Goal: Transaction & Acquisition: Purchase product/service

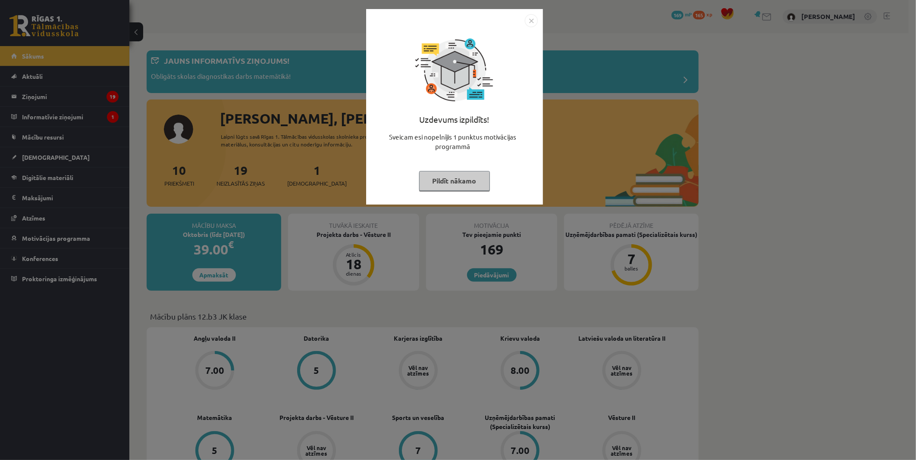
click at [483, 180] on button "Pildīt nākamo" at bounding box center [454, 181] width 71 height 20
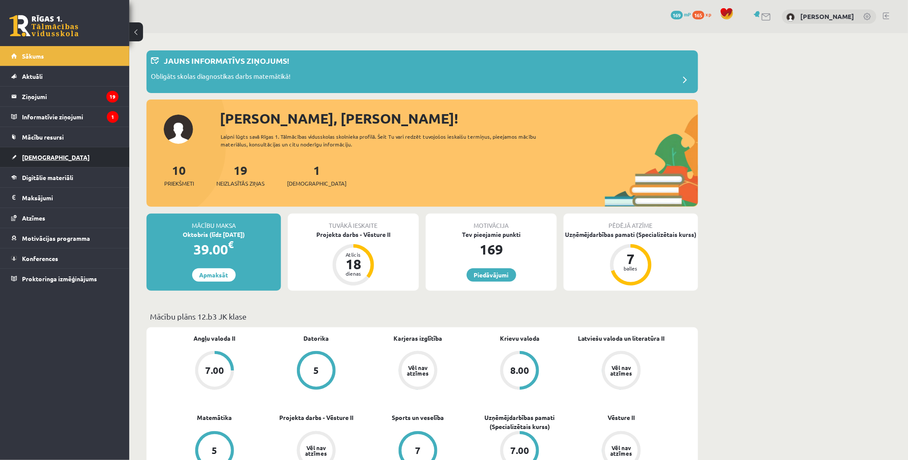
click at [45, 149] on link "[DEMOGRAPHIC_DATA]" at bounding box center [64, 157] width 107 height 20
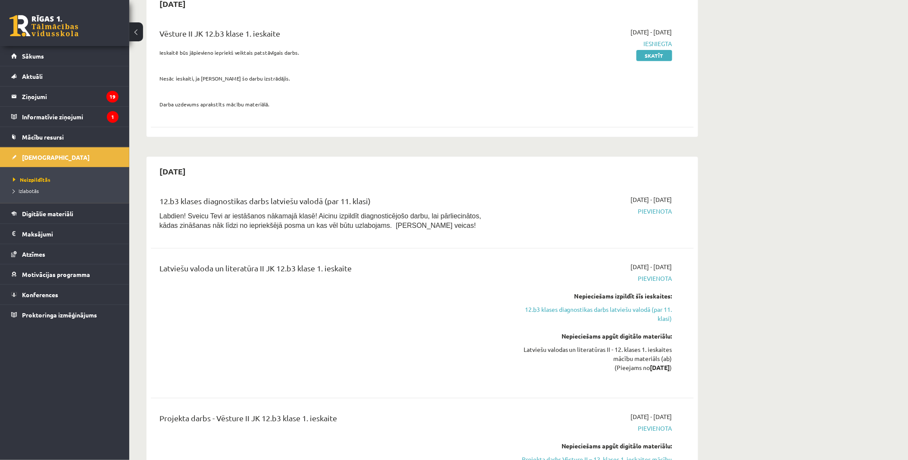
scroll to position [144, 0]
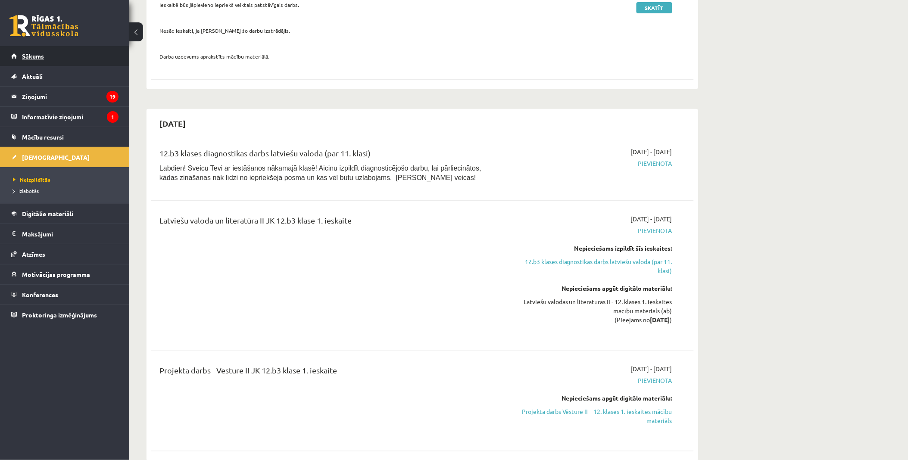
click at [34, 57] on span "Sākums" at bounding box center [33, 56] width 22 height 8
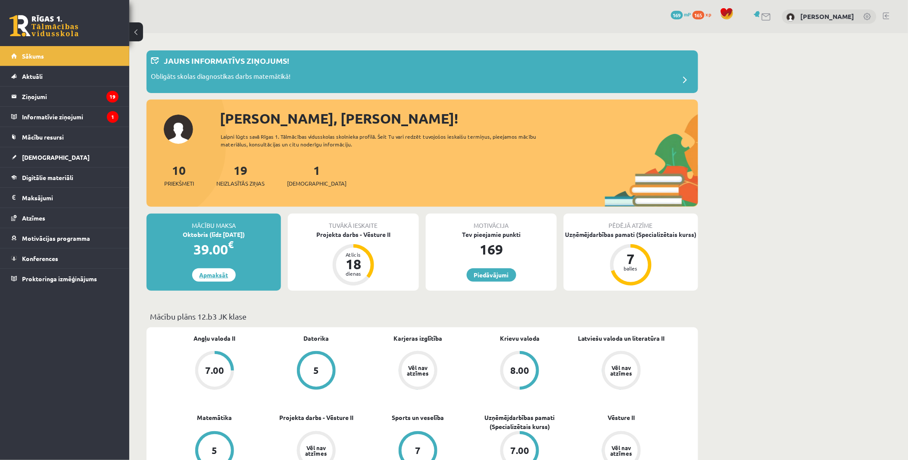
click at [196, 275] on link "Apmaksāt" at bounding box center [214, 275] width 44 height 13
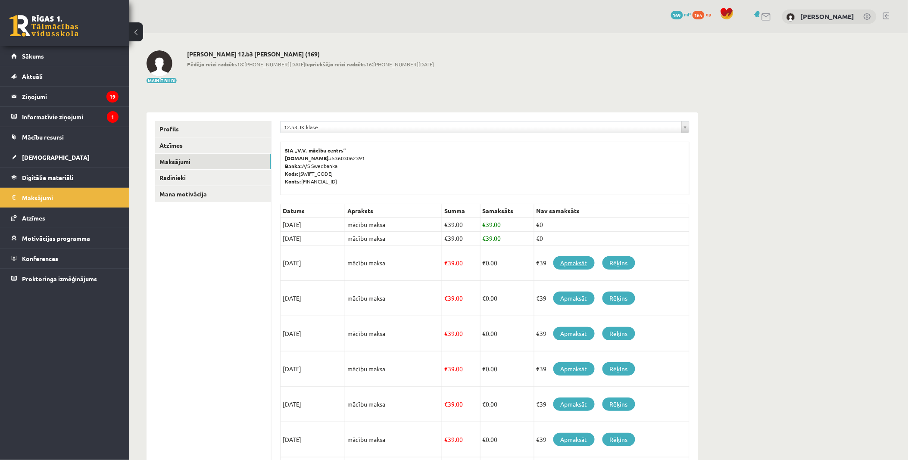
click at [576, 265] on link "Apmaksāt" at bounding box center [574, 263] width 41 height 13
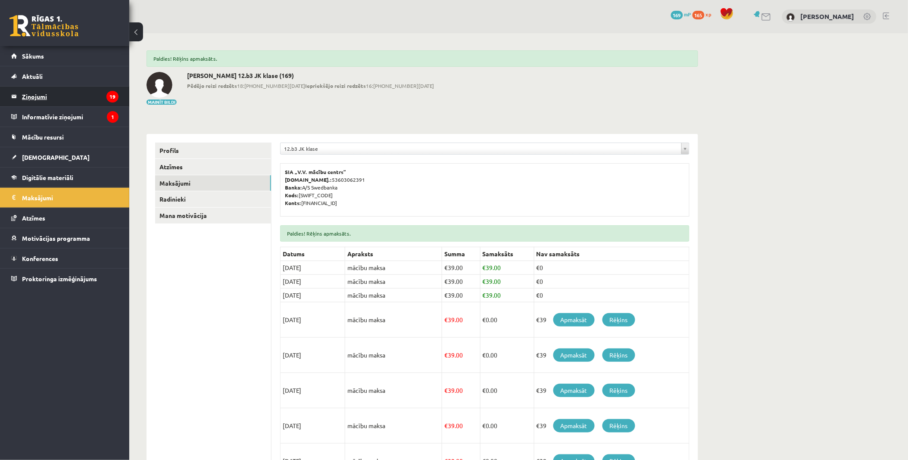
click at [48, 95] on legend "Ziņojumi 19" at bounding box center [70, 97] width 97 height 20
